Goal: Task Accomplishment & Management: Manage account settings

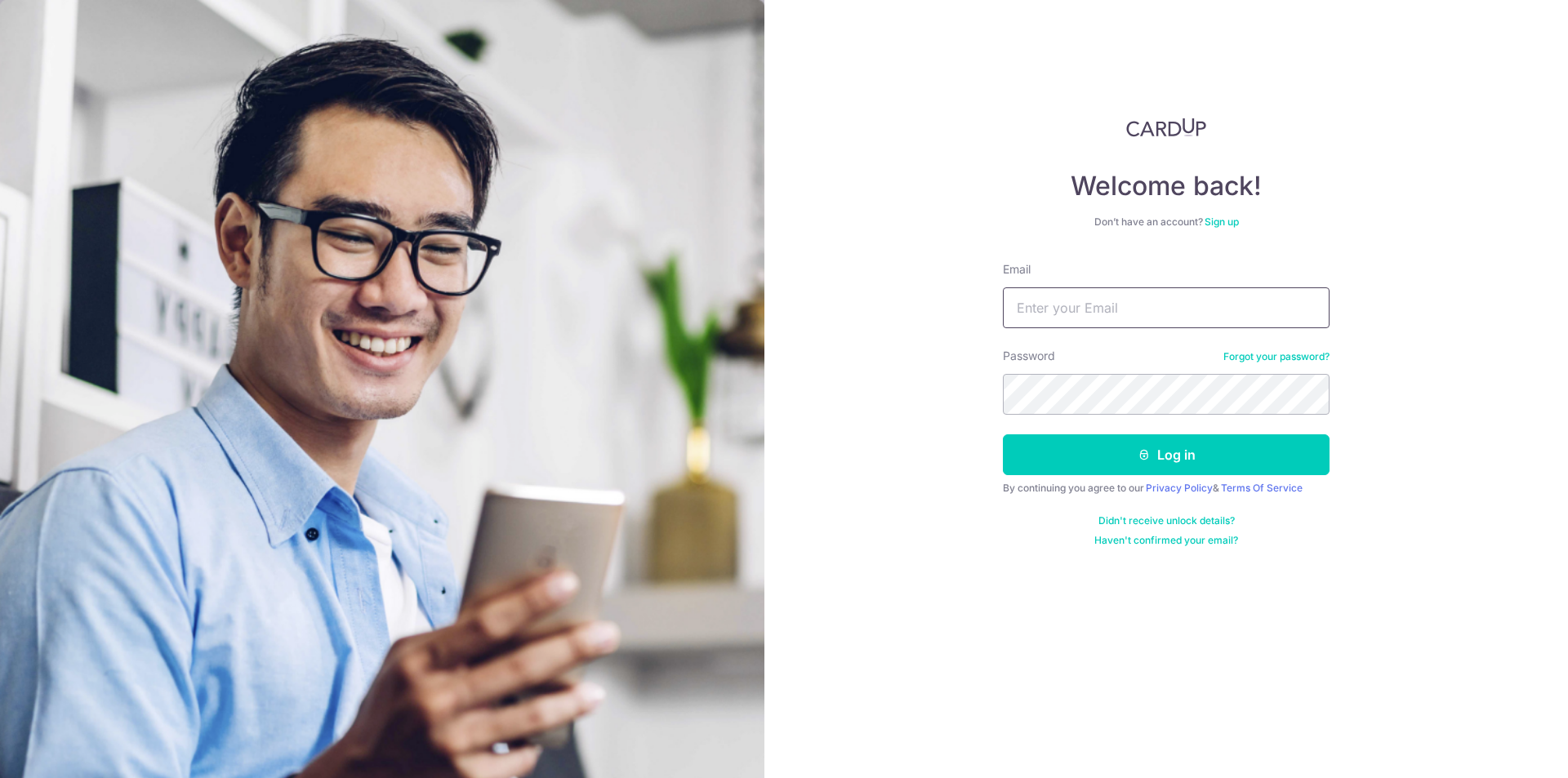
click at [1104, 309] on input "Email" at bounding box center [1166, 307] width 326 height 41
type input "[EMAIL_ADDRESS][DOMAIN_NAME]"
click at [1110, 452] on button "Log in" at bounding box center [1166, 455] width 326 height 41
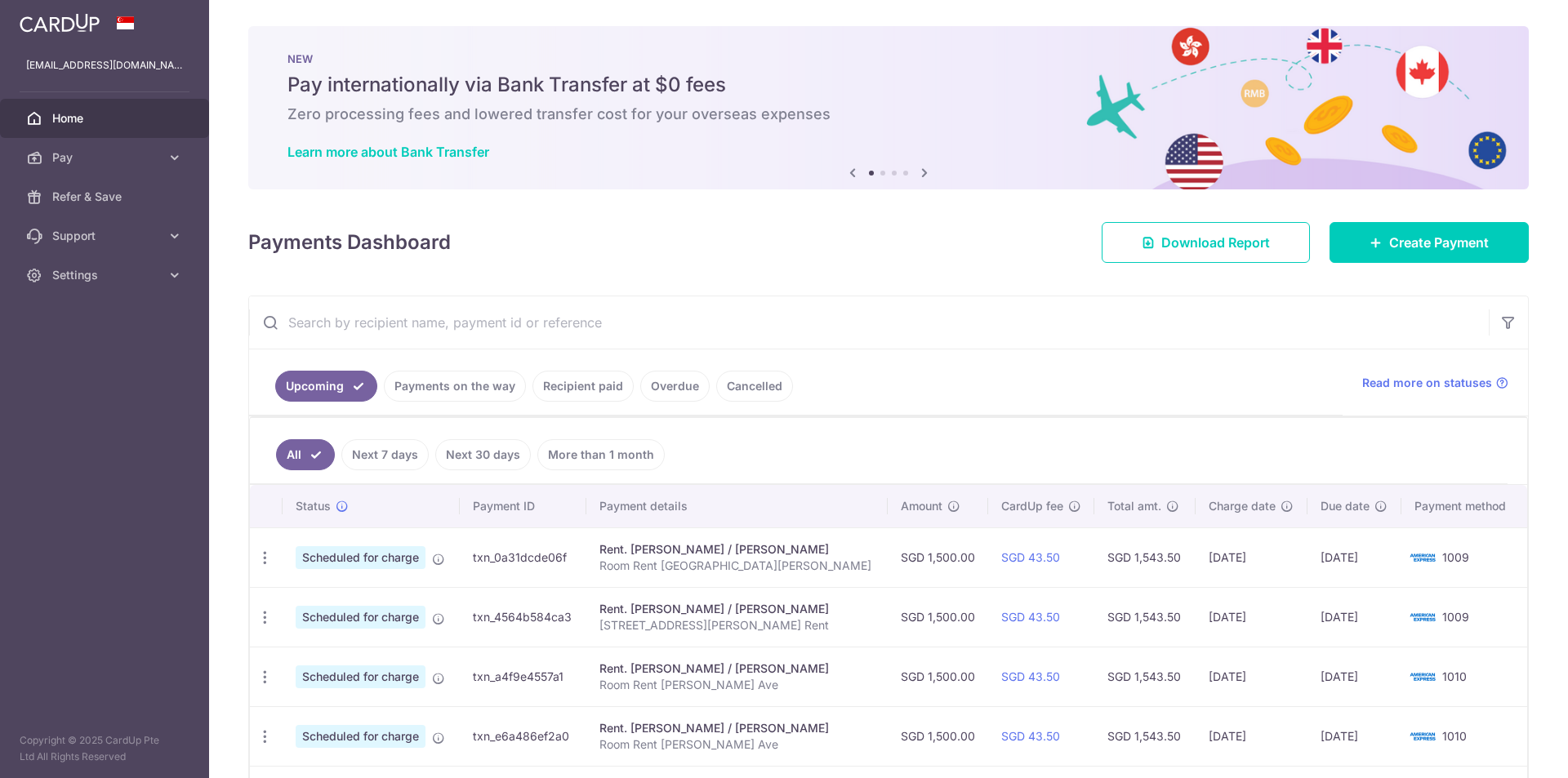
click at [591, 386] on link "Recipient paid" at bounding box center [583, 386] width 102 height 31
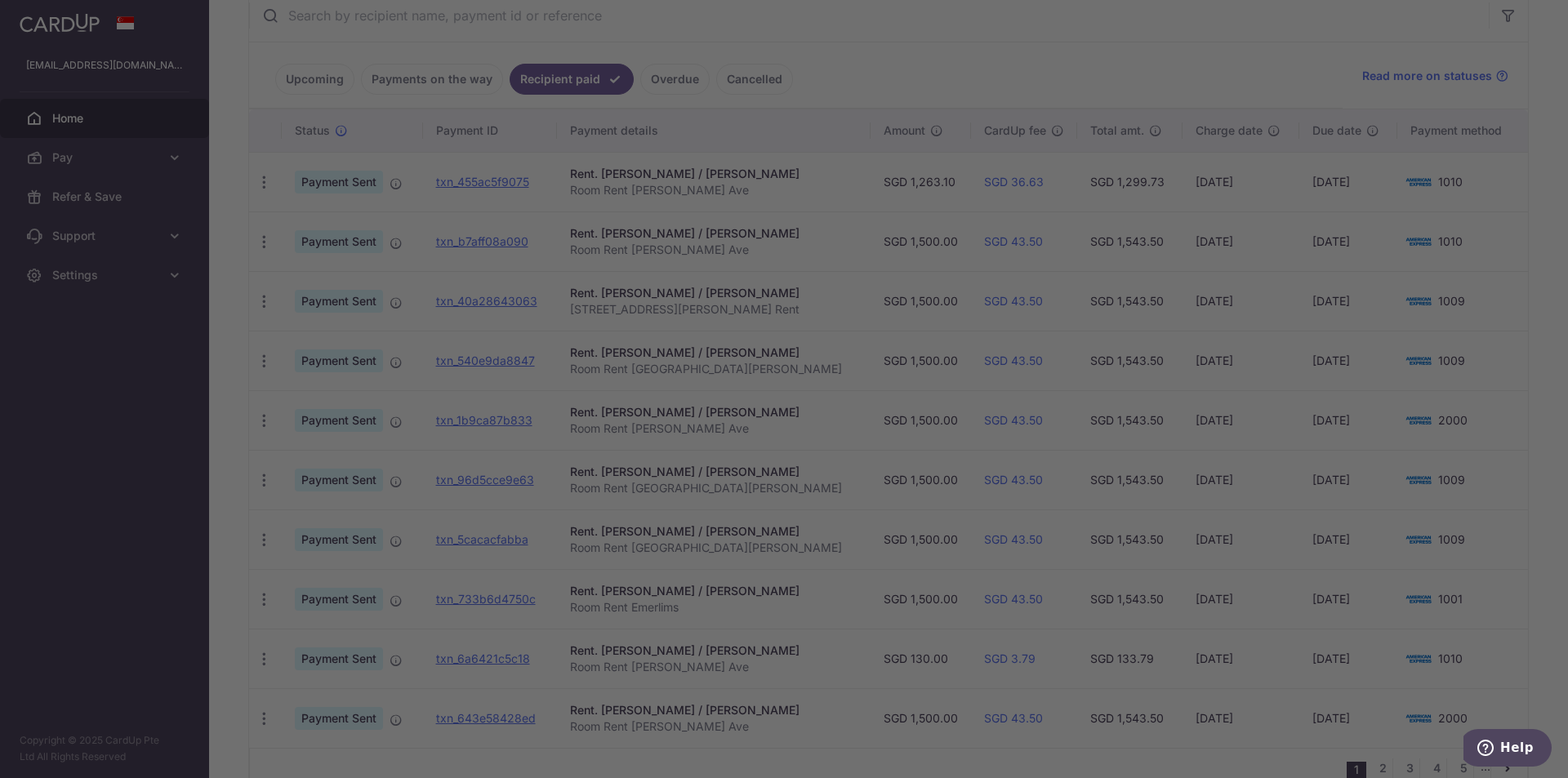
scroll to position [346, 0]
